Goal: Browse casually: Explore the website without a specific task or goal

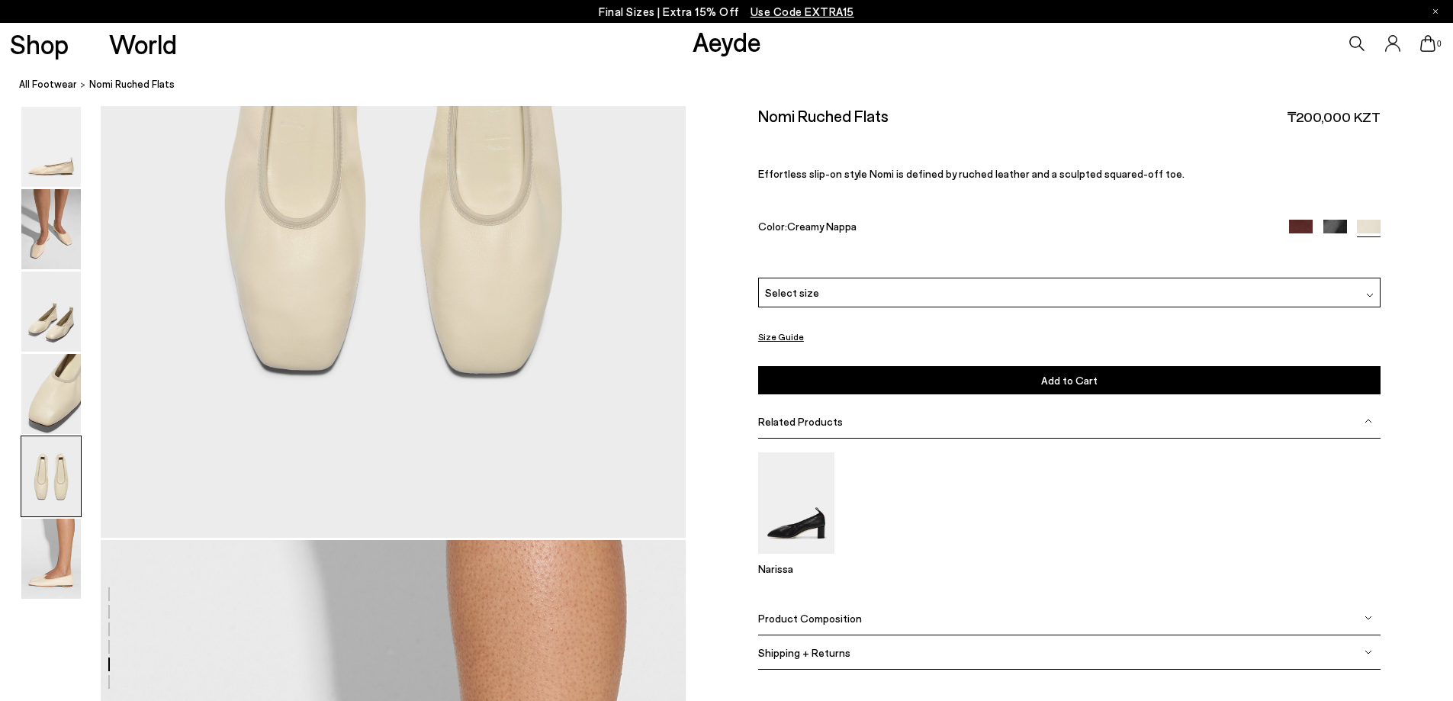
scroll to position [3281, 0]
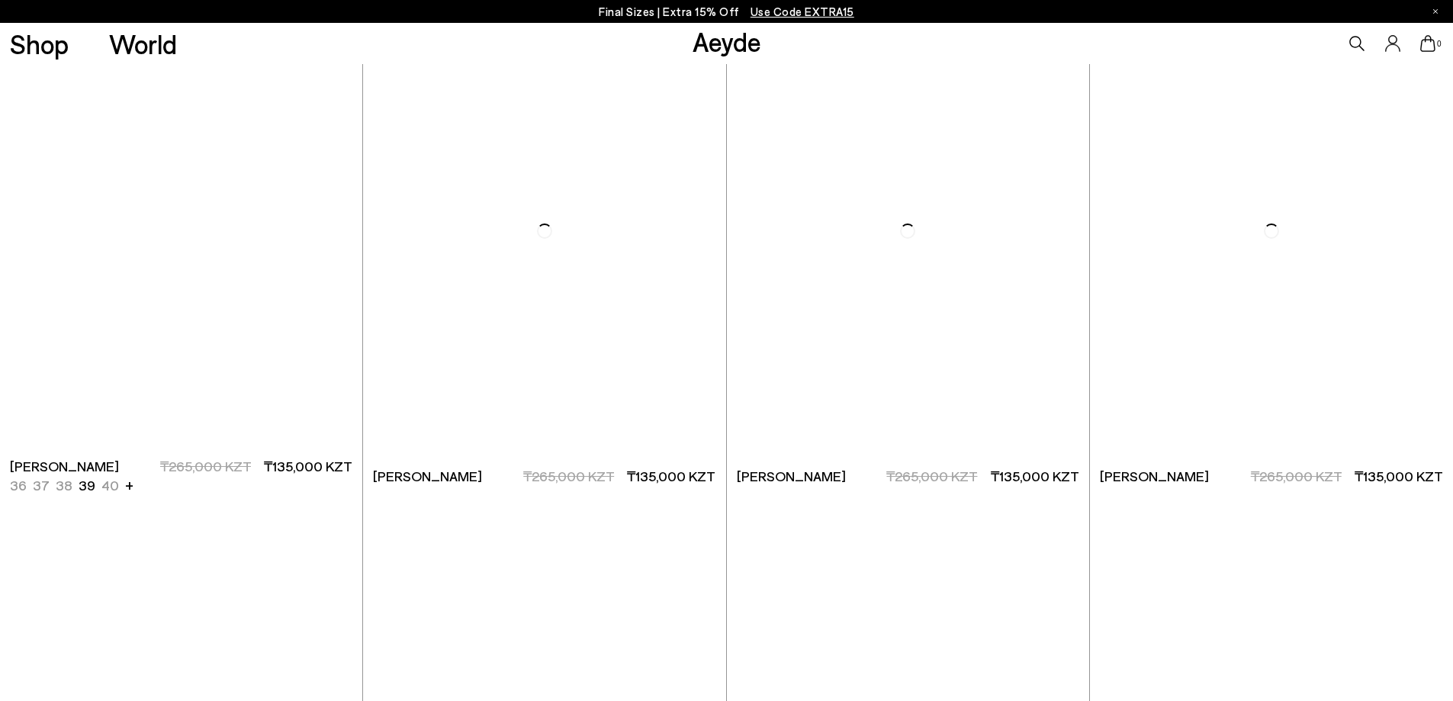
scroll to position [3757, 0]
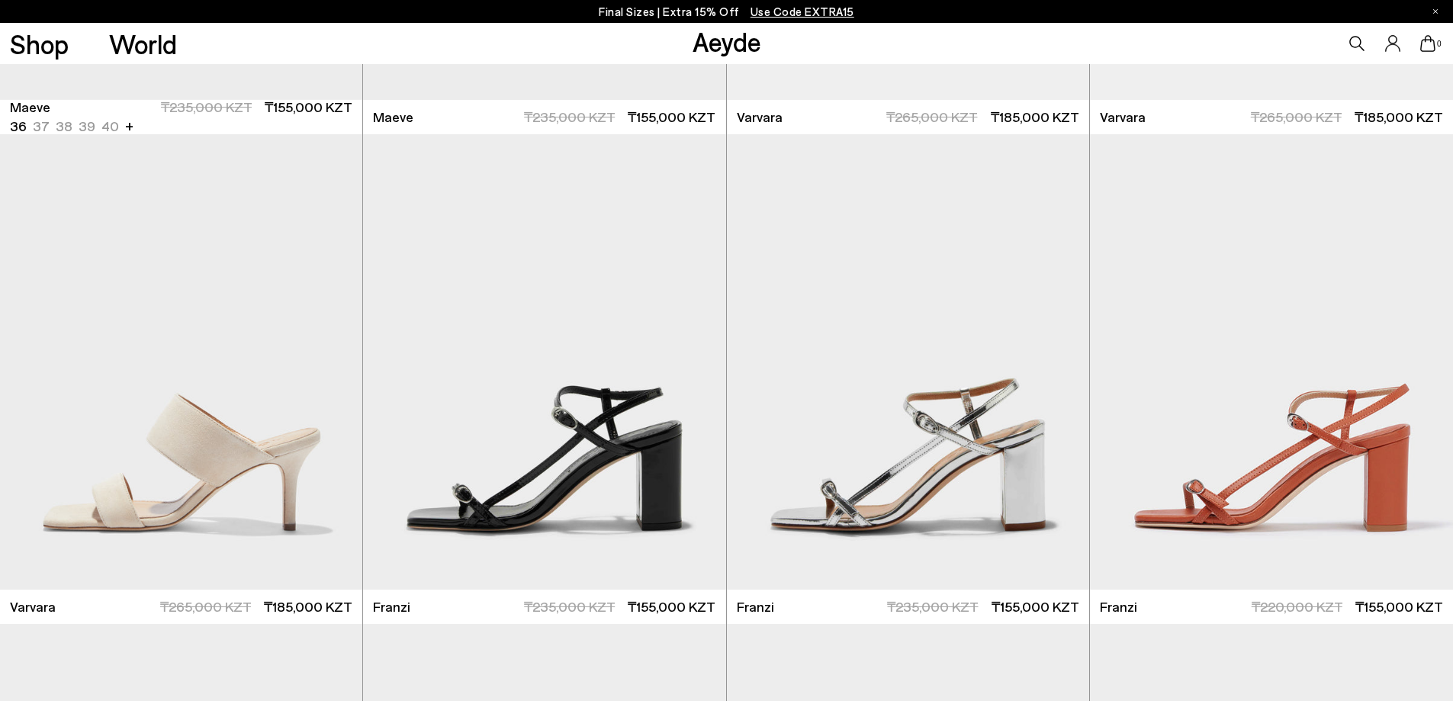
scroll to position [4825, 0]
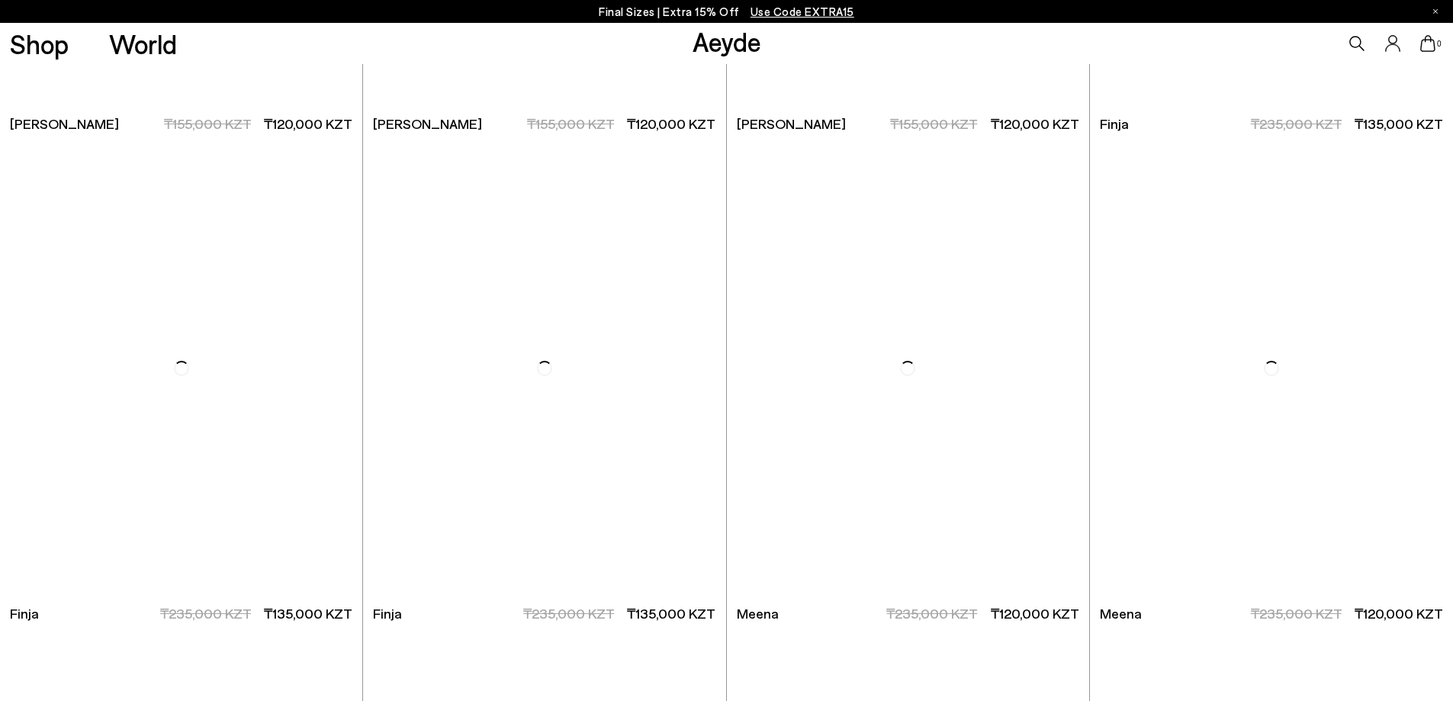
scroll to position [9727, 0]
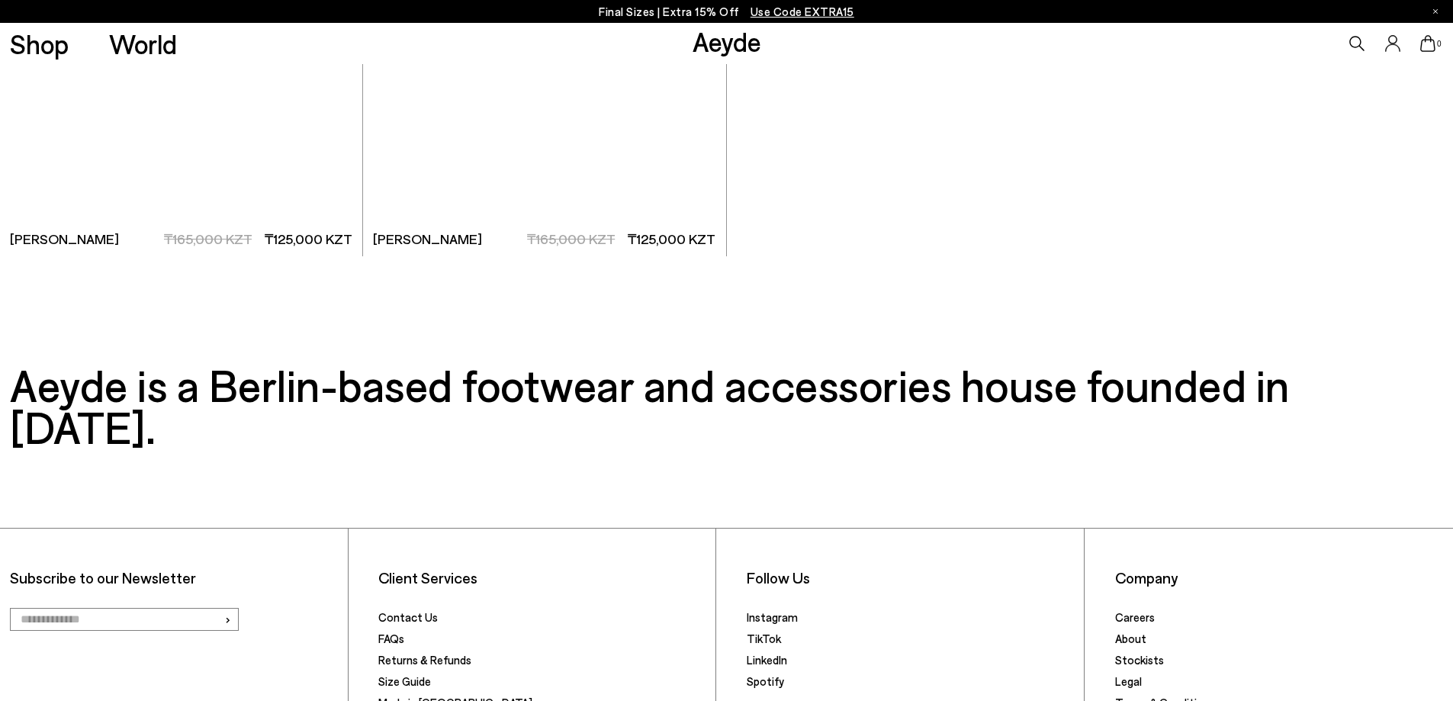
scroll to position [12656, 0]
